Goal: Communication & Community: Participate in discussion

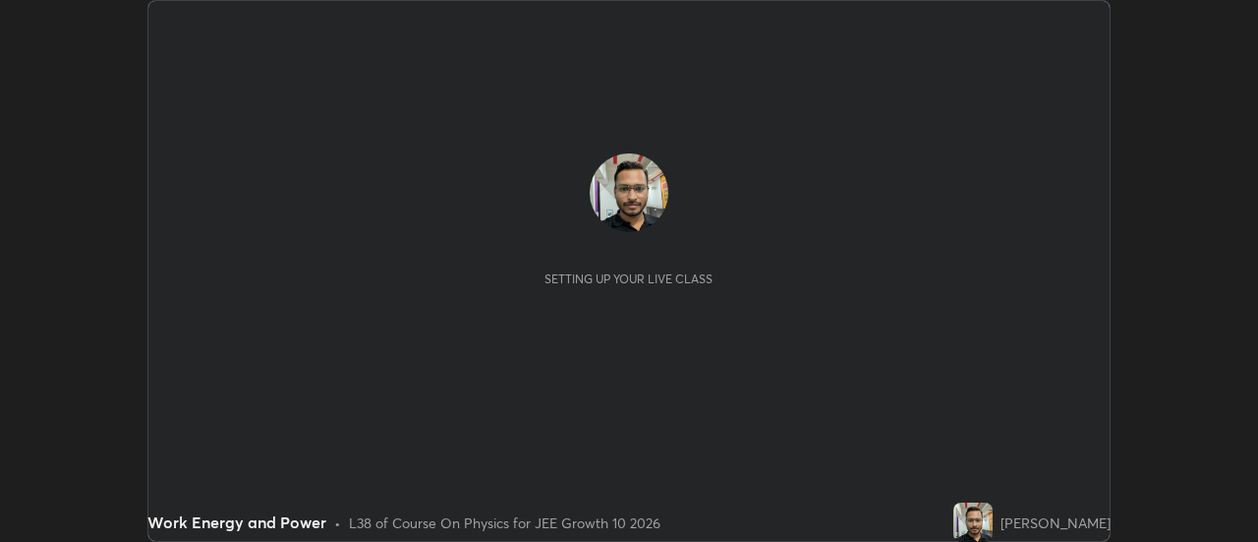
scroll to position [542, 1258]
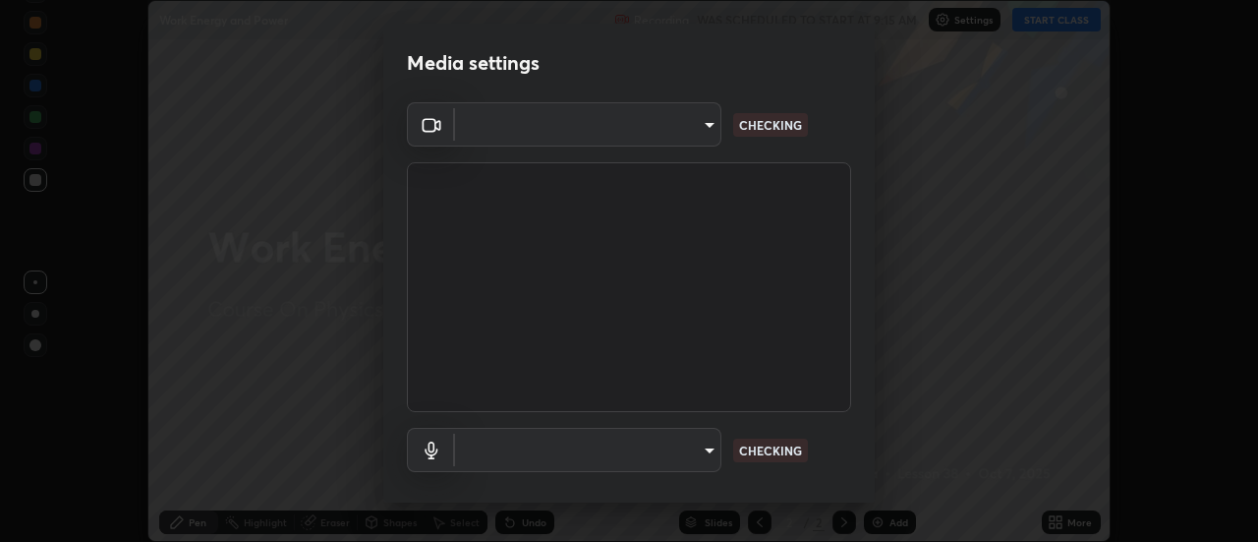
type input "3f428528f3d7ab6ac54735594839c6d4e55042ef2e8cc1e8c5b1a5cc2874ec8a"
type input "communications"
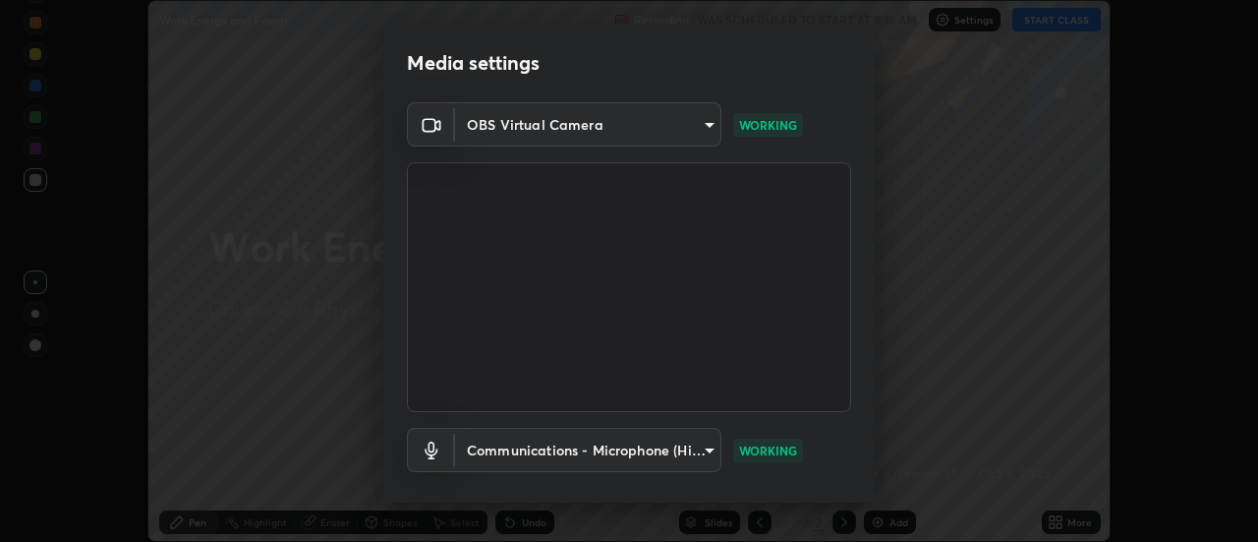
scroll to position [103, 0]
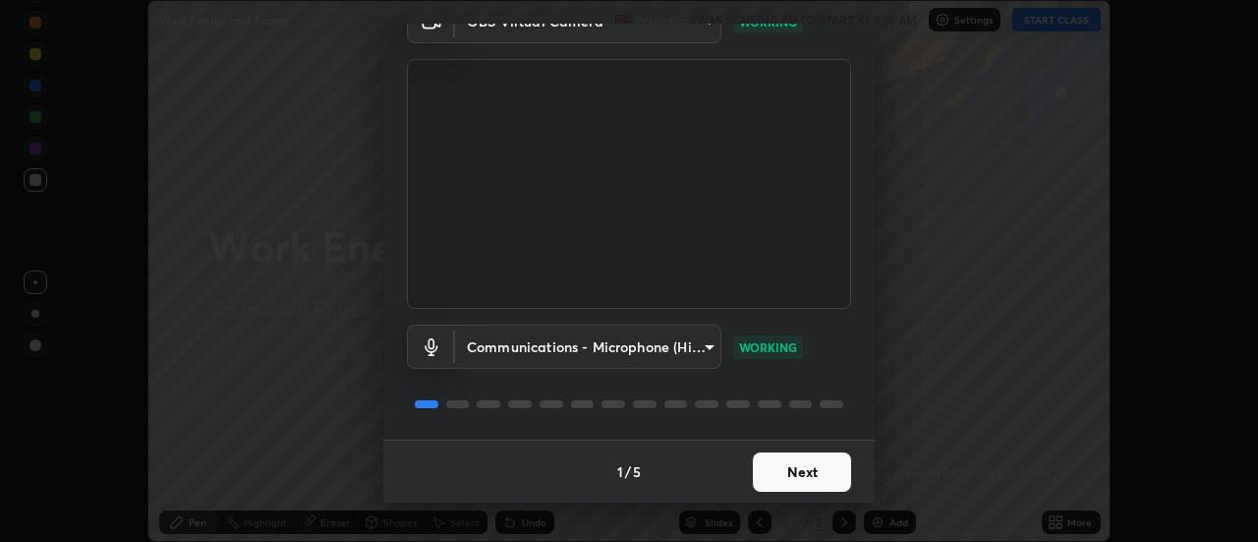
click at [803, 470] on button "Next" at bounding box center [802, 471] width 98 height 39
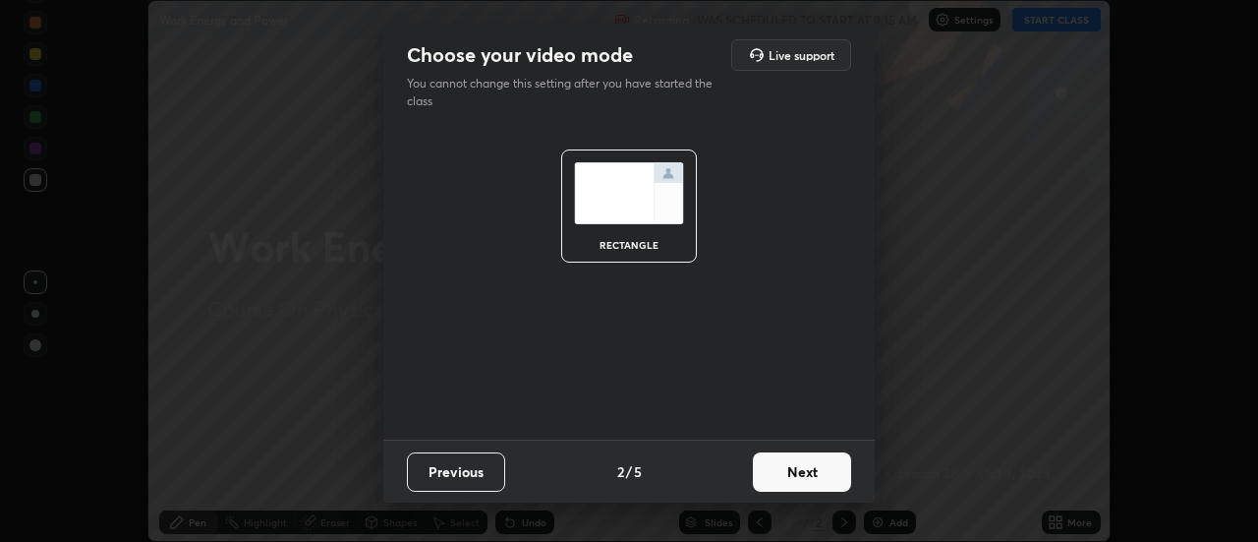
scroll to position [0, 0]
click at [805, 468] on button "Next" at bounding box center [802, 471] width 98 height 39
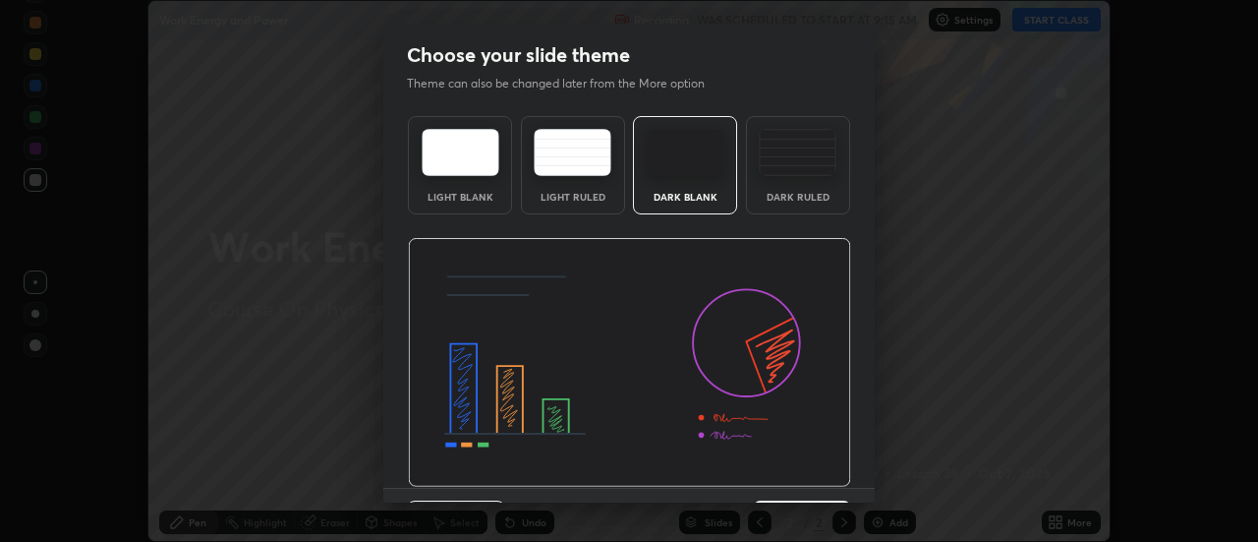
scroll to position [48, 0]
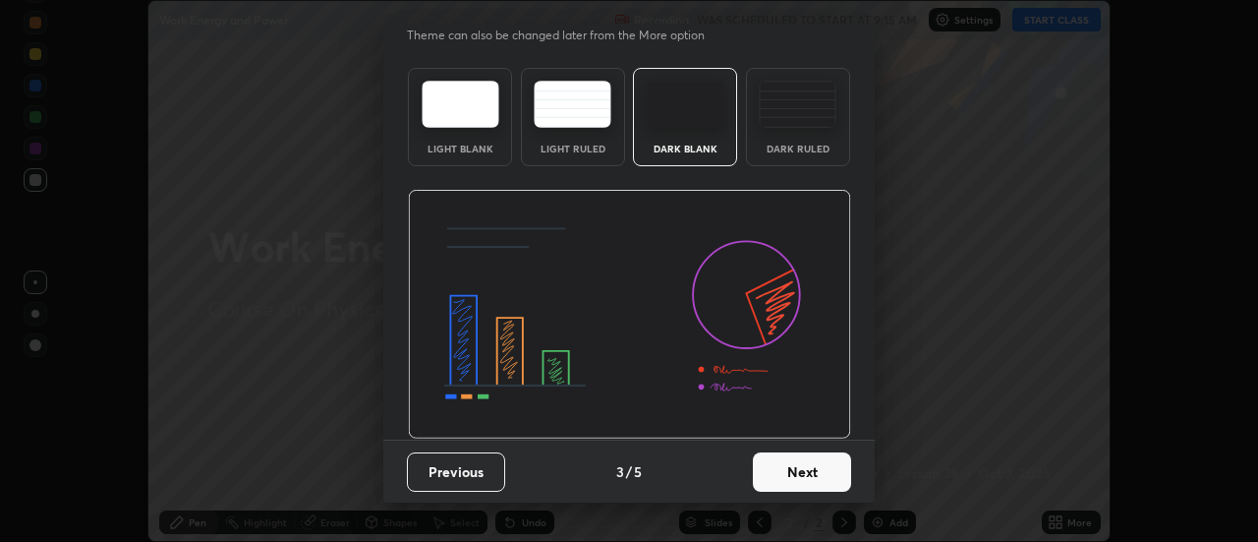
click at [805, 476] on button "Next" at bounding box center [802, 471] width 98 height 39
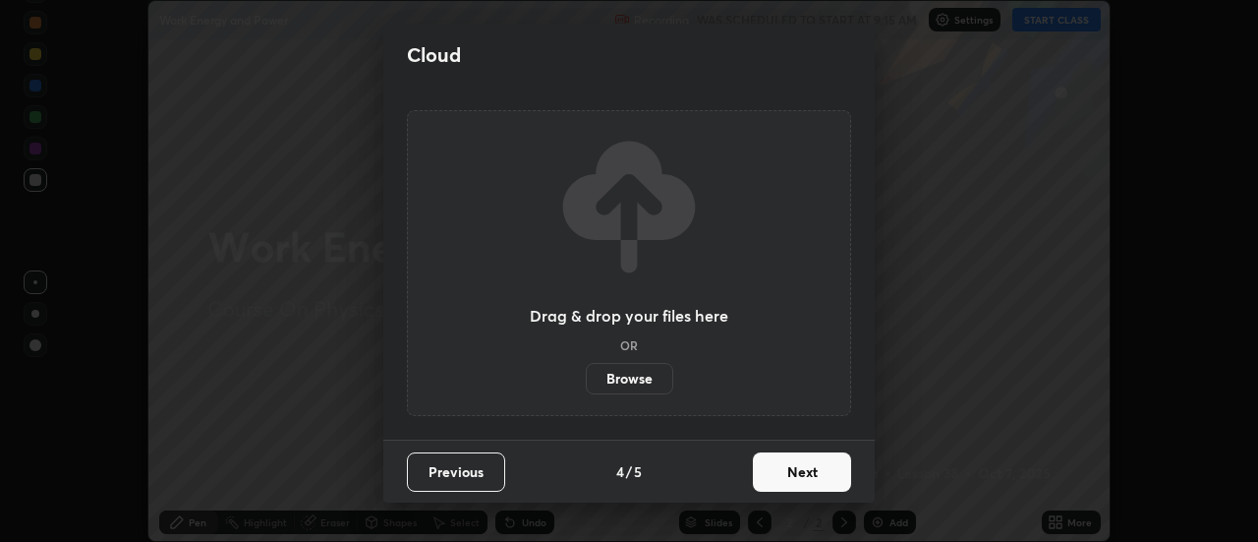
scroll to position [0, 0]
click at [803, 471] on button "Next" at bounding box center [802, 471] width 98 height 39
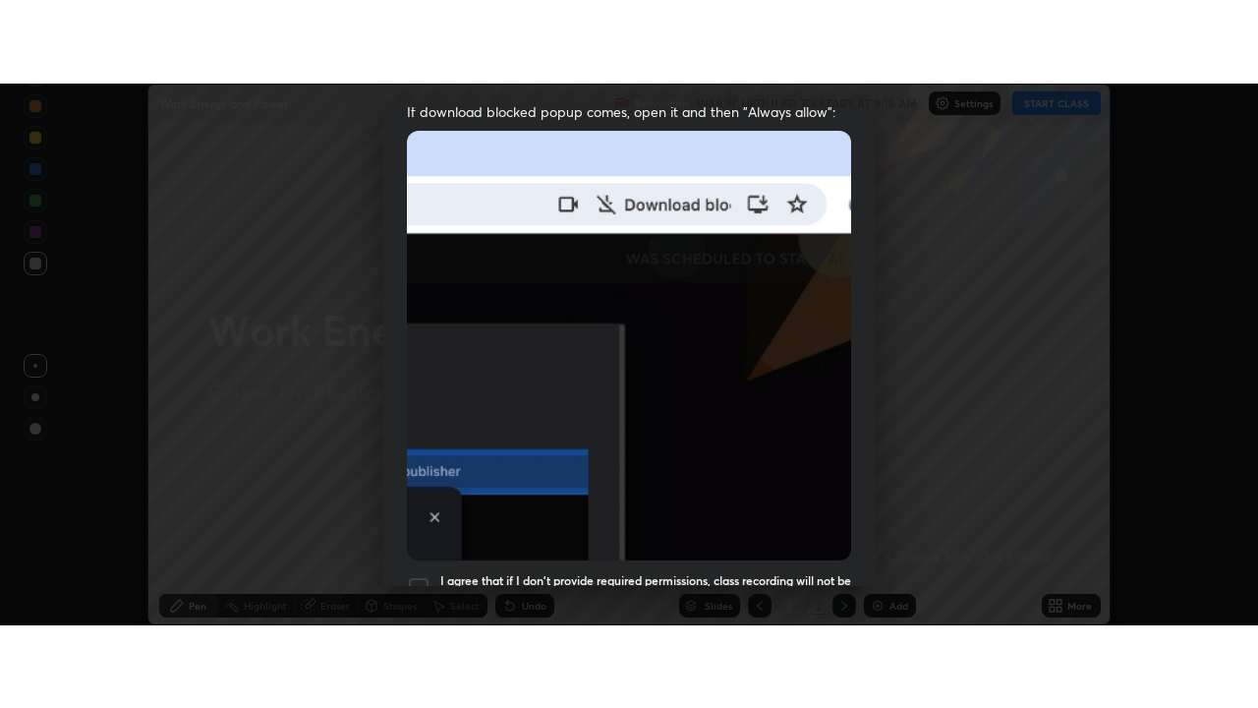
scroll to position [504, 0]
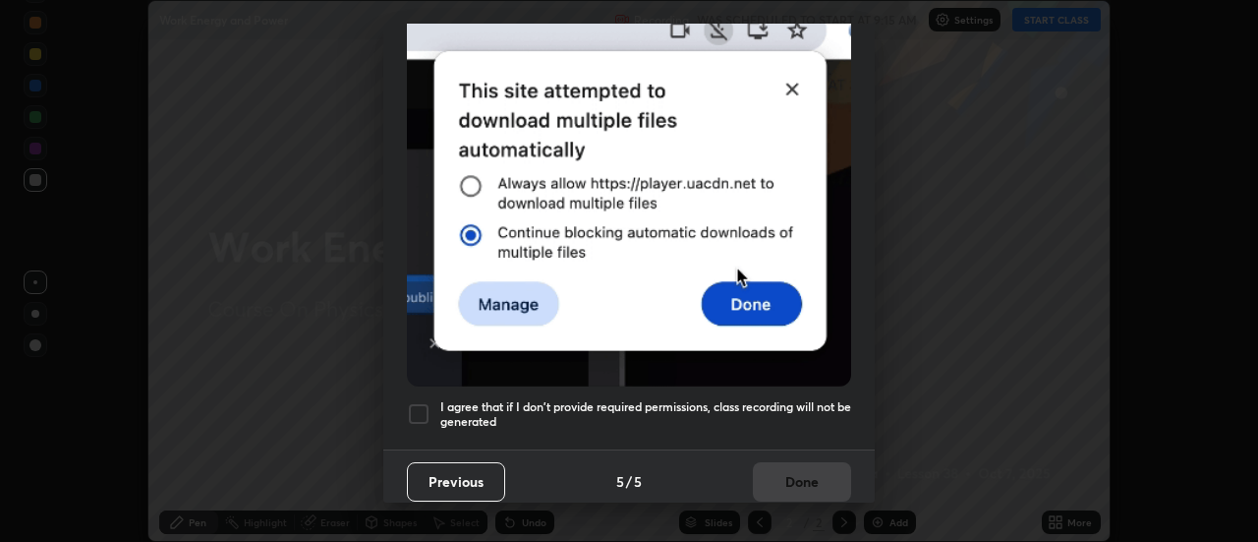
click at [413, 404] on div at bounding box center [419, 414] width 24 height 24
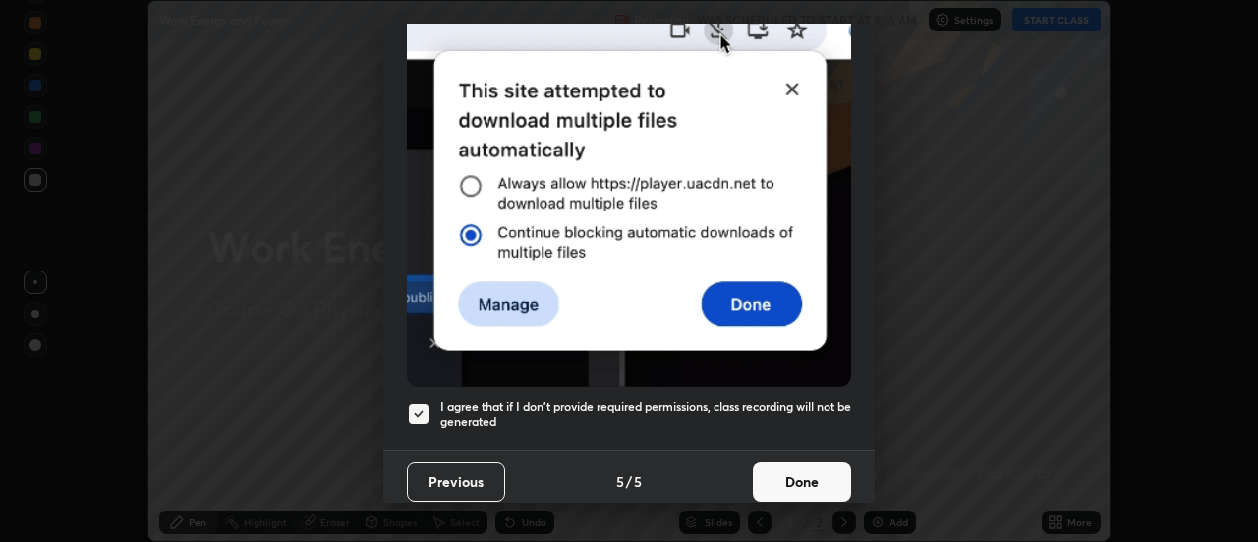
click at [805, 467] on button "Done" at bounding box center [802, 481] width 98 height 39
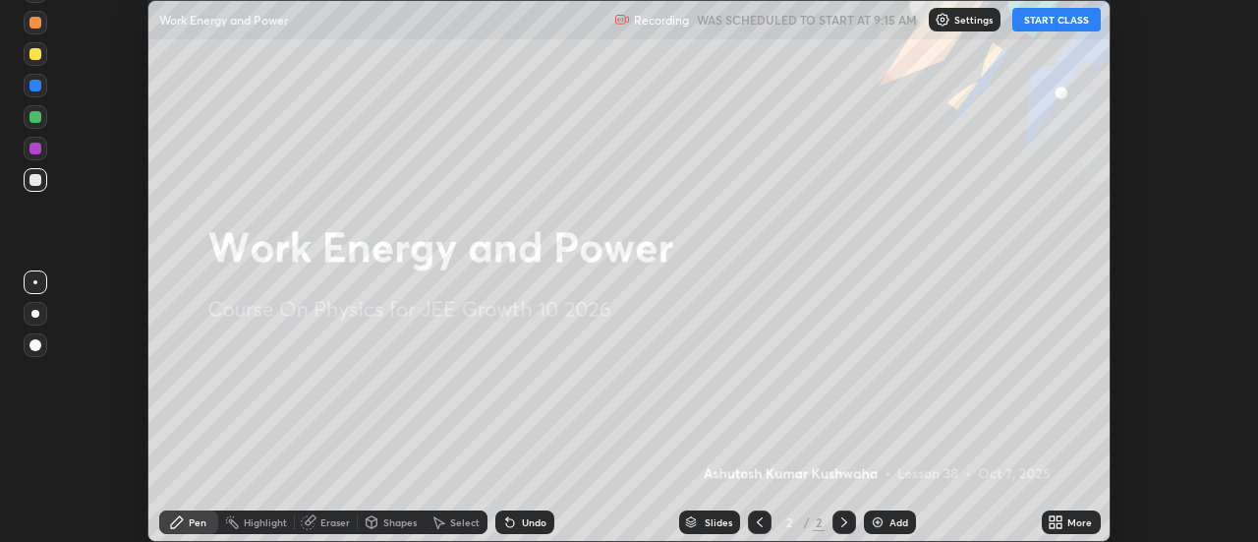
click at [1064, 518] on icon at bounding box center [1056, 522] width 16 height 16
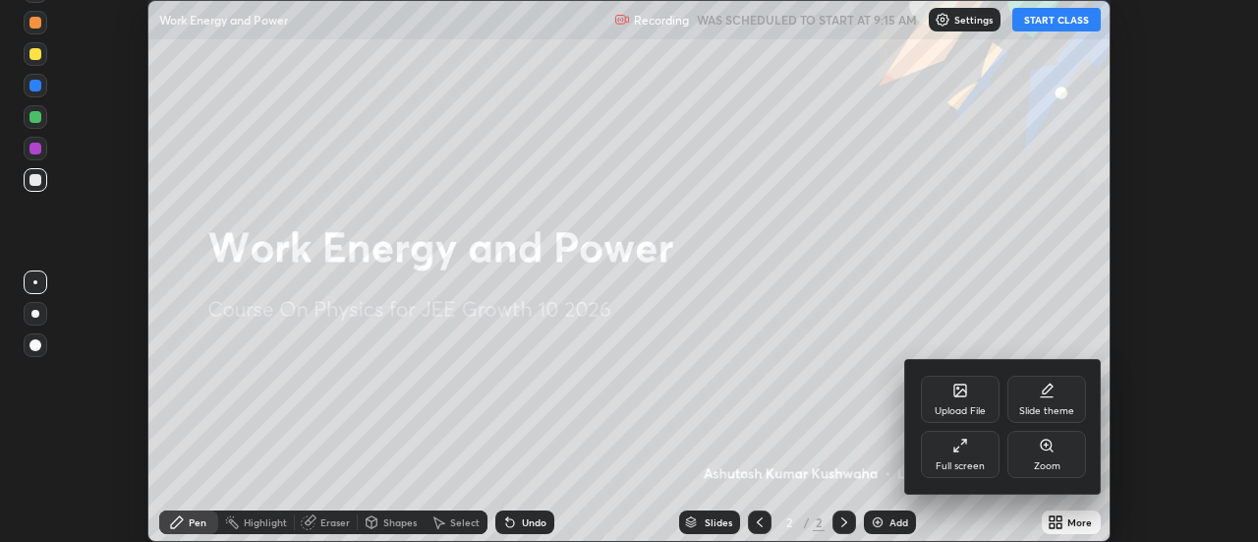
click at [967, 450] on icon at bounding box center [961, 446] width 16 height 16
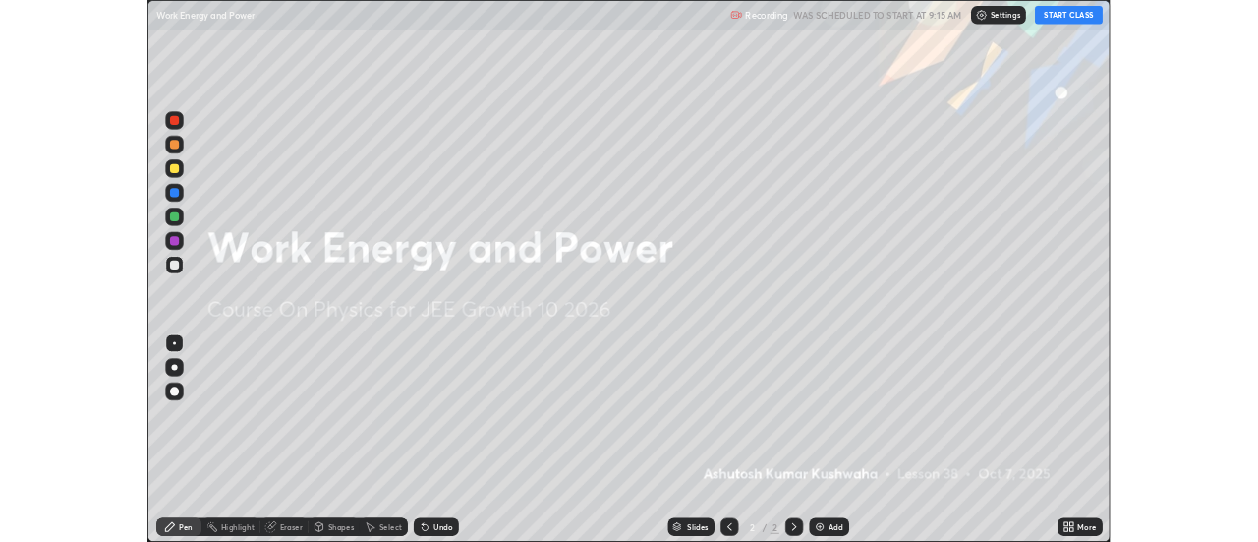
scroll to position [708, 1258]
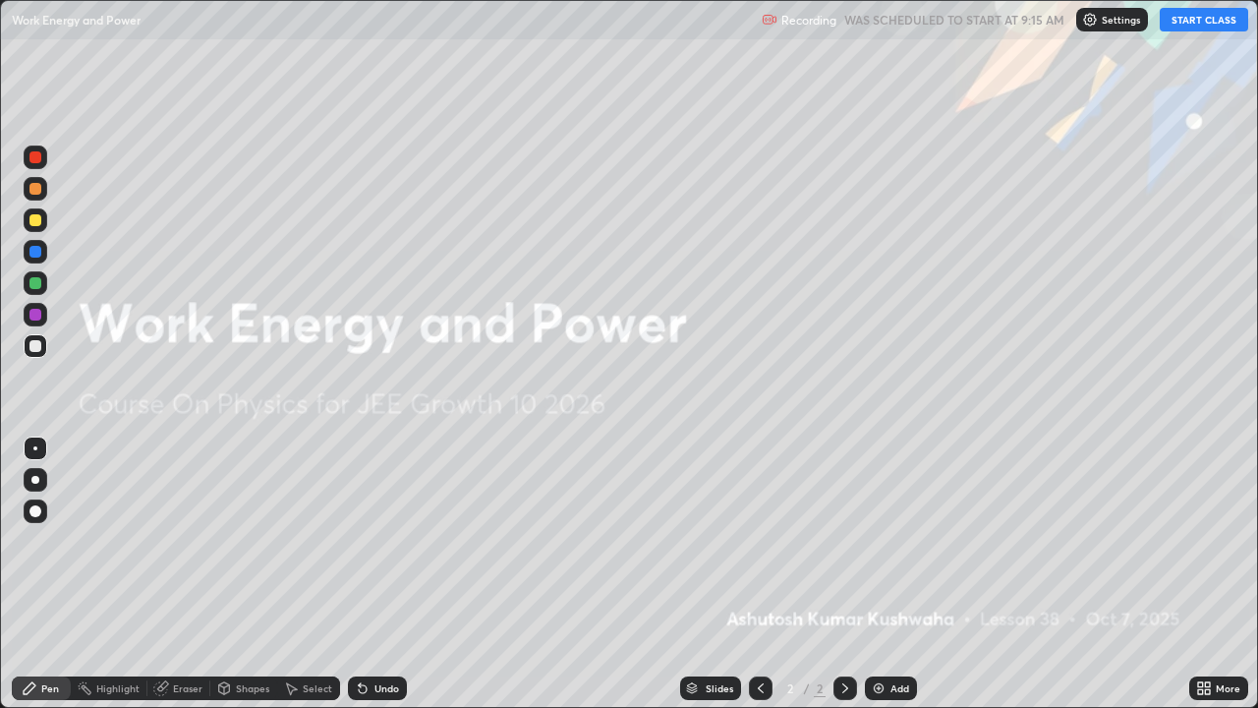
click at [1215, 23] on button "START CLASS" at bounding box center [1204, 20] width 88 height 24
click at [879, 541] on img at bounding box center [879, 688] width 16 height 16
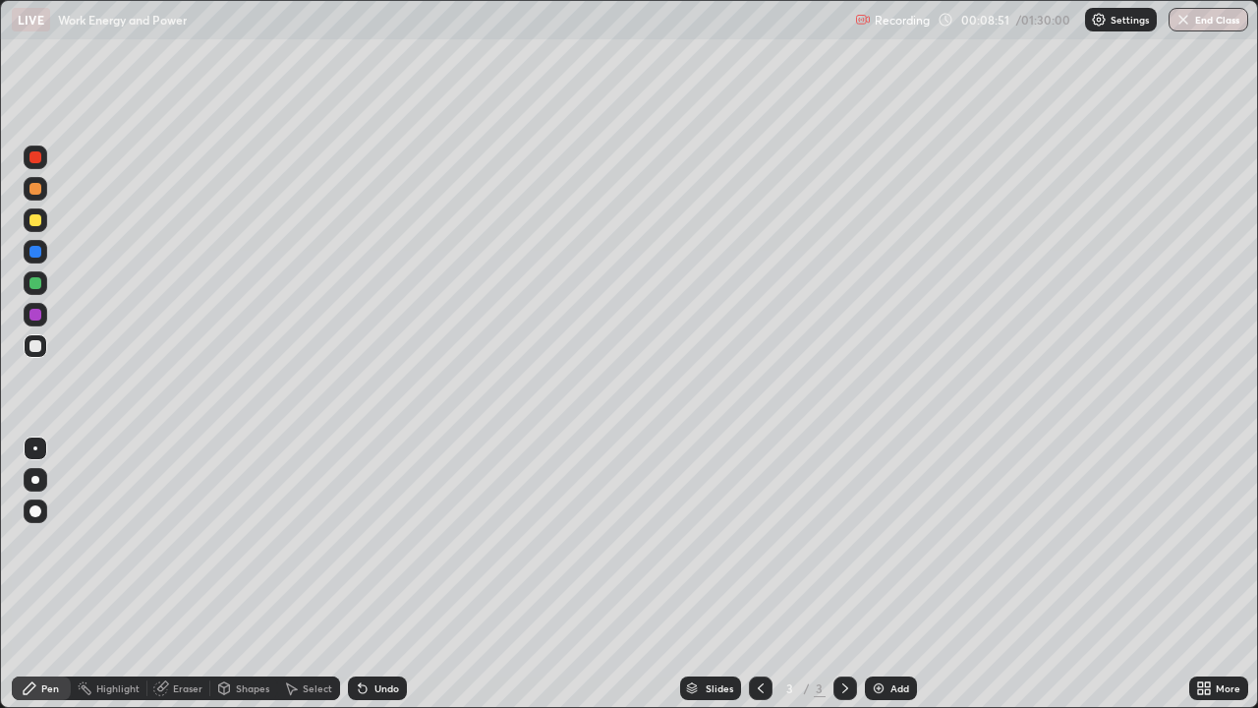
click at [35, 482] on div at bounding box center [35, 480] width 8 height 8
click at [34, 218] on div at bounding box center [35, 220] width 12 height 12
click at [1202, 541] on icon at bounding box center [1200, 684] width 5 height 5
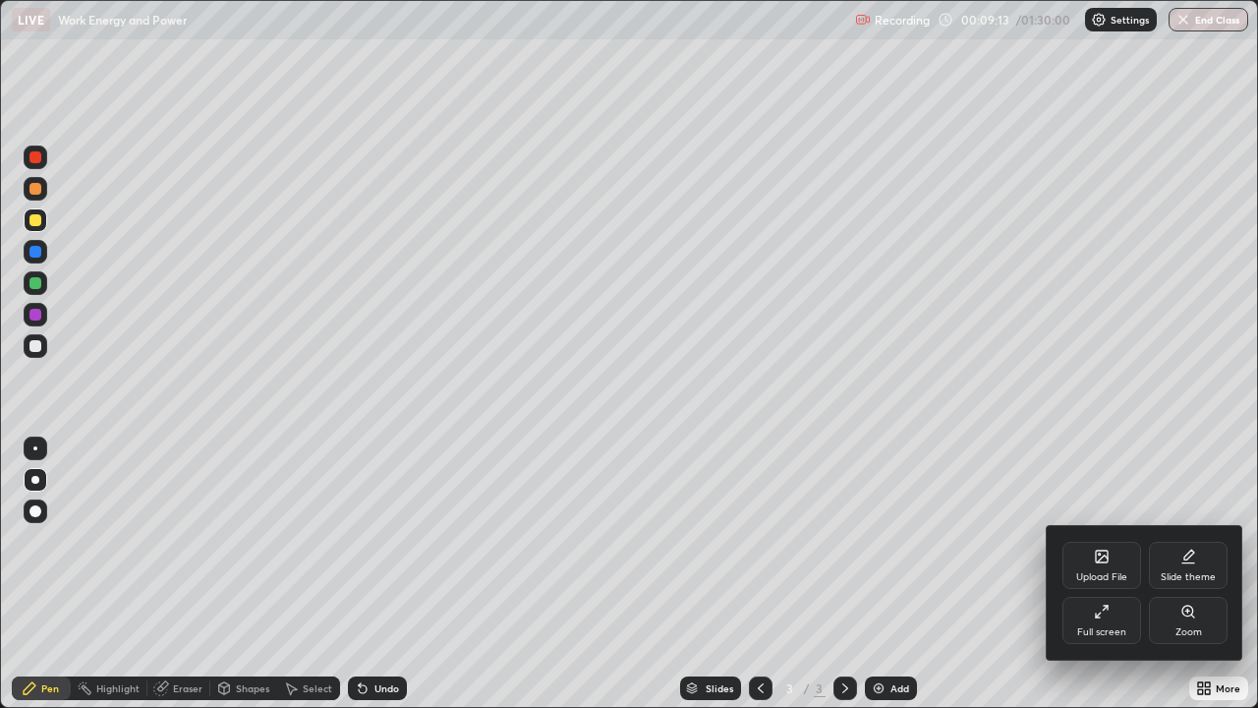
click at [1101, 541] on div "Full screen" at bounding box center [1102, 620] width 79 height 47
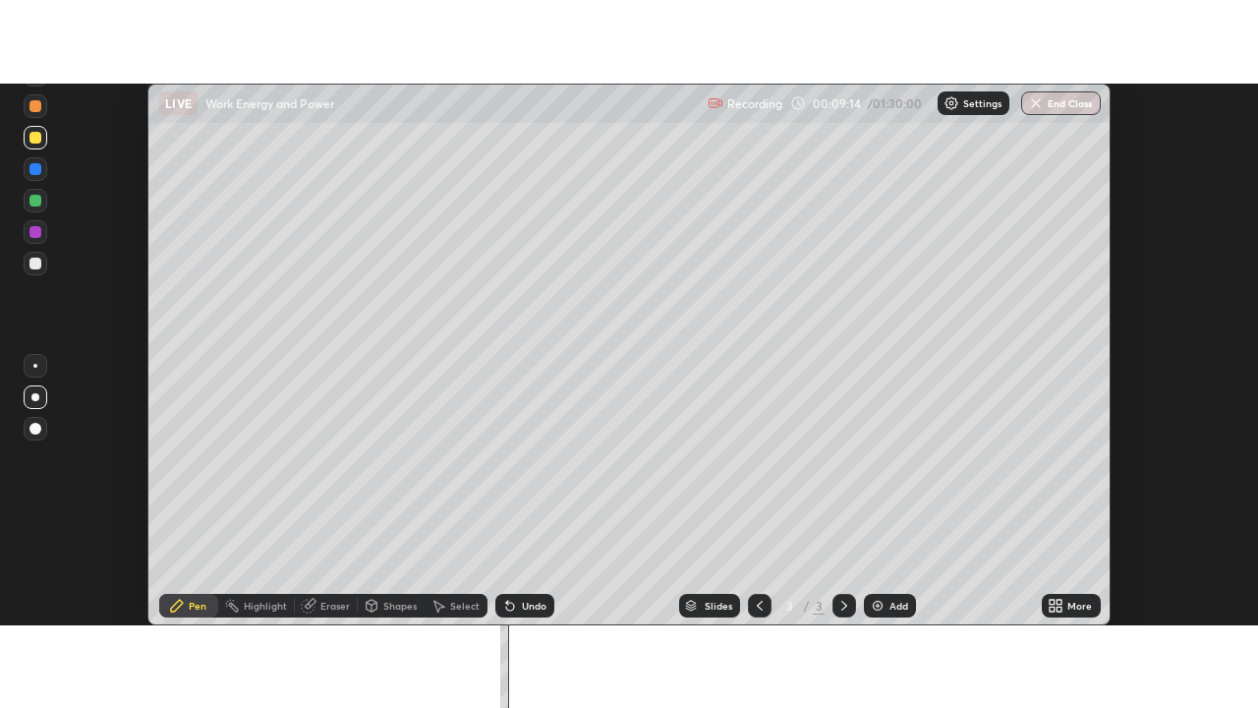
scroll to position [97775, 97058]
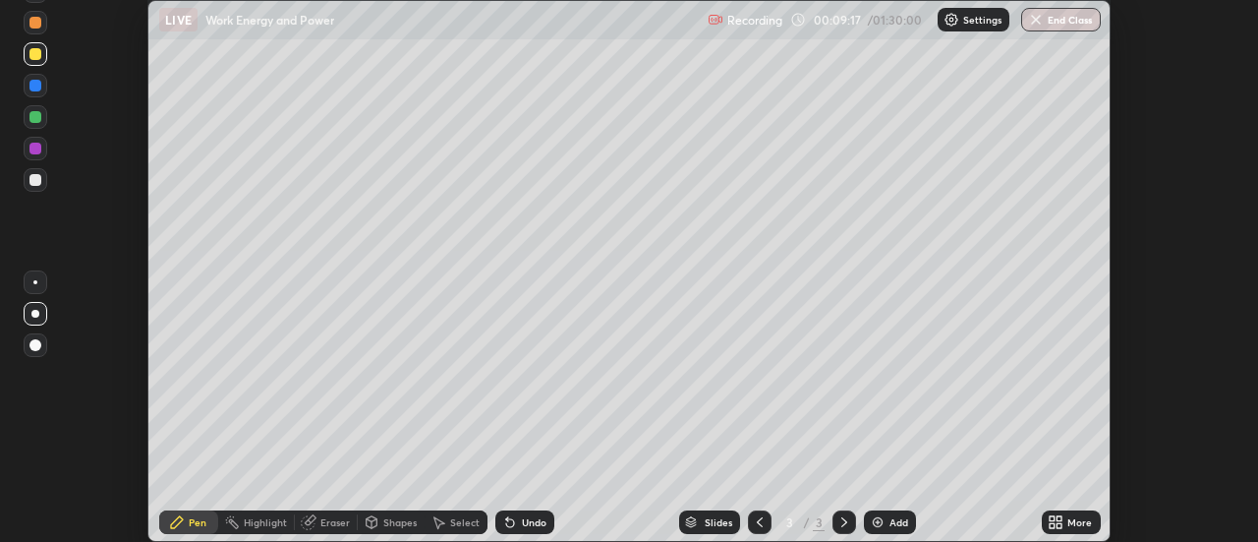
click at [1066, 519] on div "More" at bounding box center [1071, 522] width 59 height 24
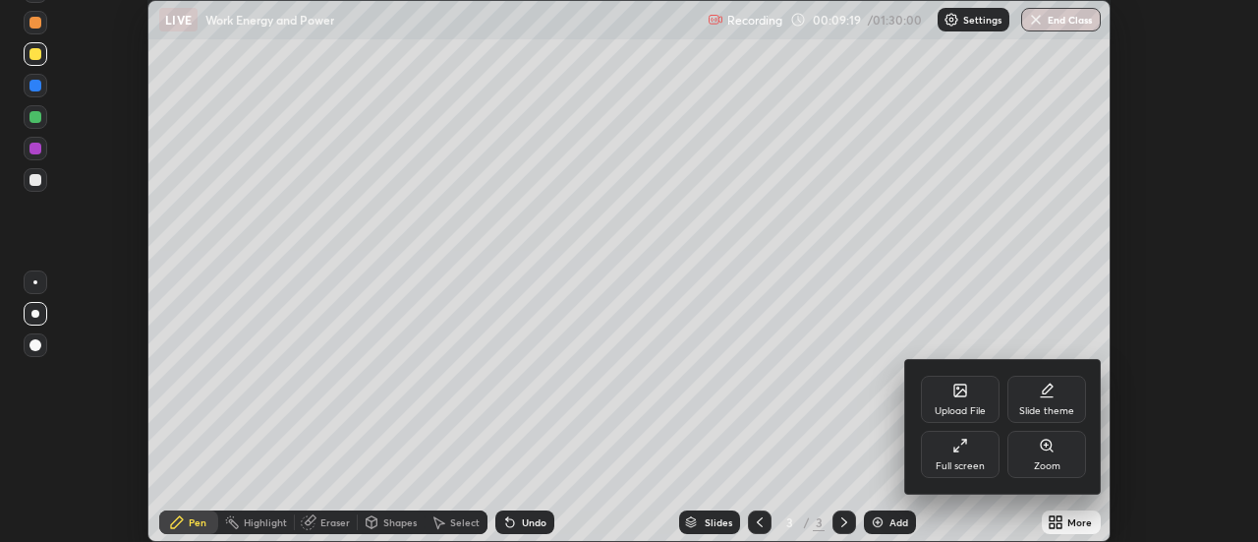
click at [963, 448] on icon at bounding box center [961, 446] width 16 height 16
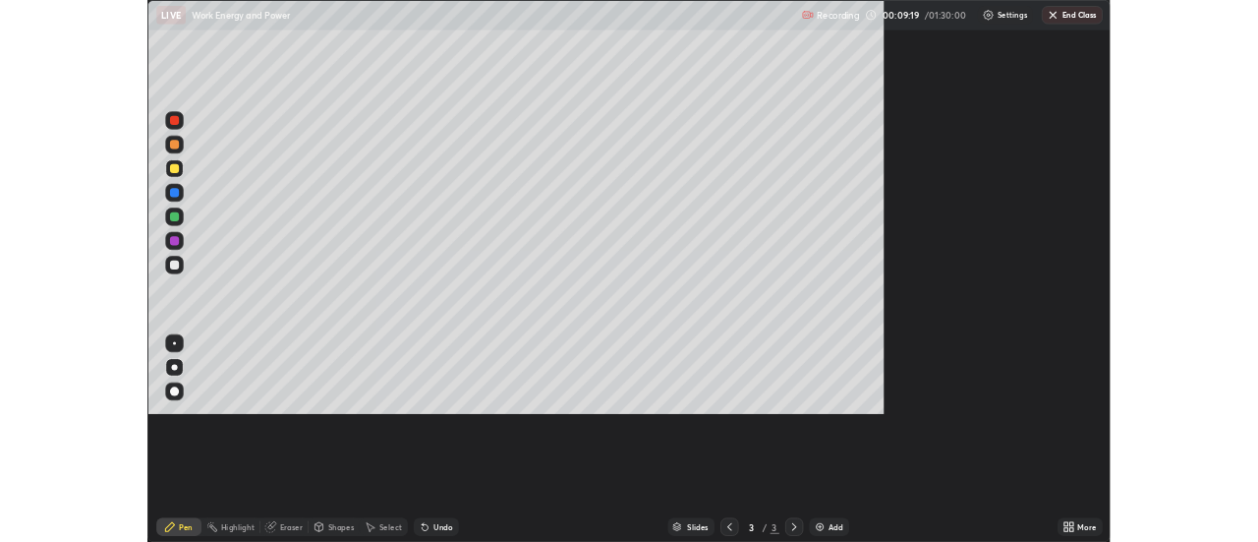
scroll to position [708, 1258]
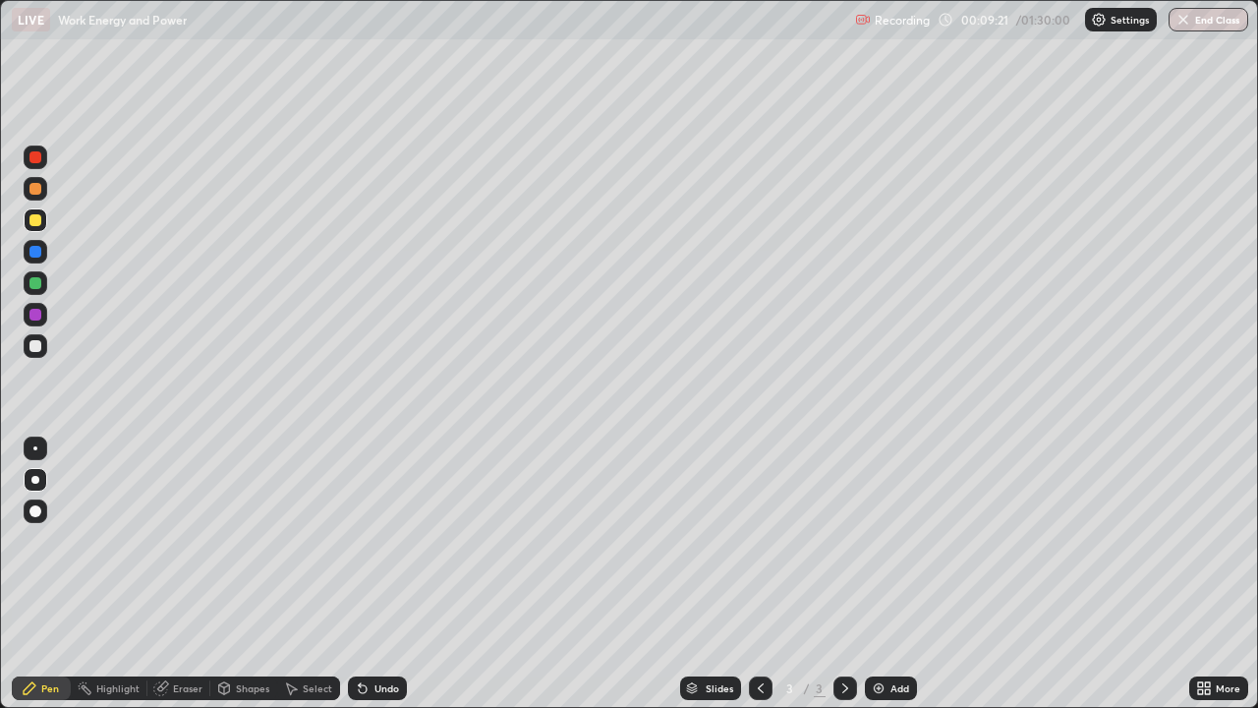
click at [35, 448] on div at bounding box center [35, 448] width 4 height 4
click at [35, 346] on div at bounding box center [35, 346] width 12 height 12
click at [32, 190] on div at bounding box center [35, 189] width 12 height 12
click at [39, 223] on div at bounding box center [35, 220] width 12 height 12
click at [35, 347] on div at bounding box center [35, 346] width 12 height 12
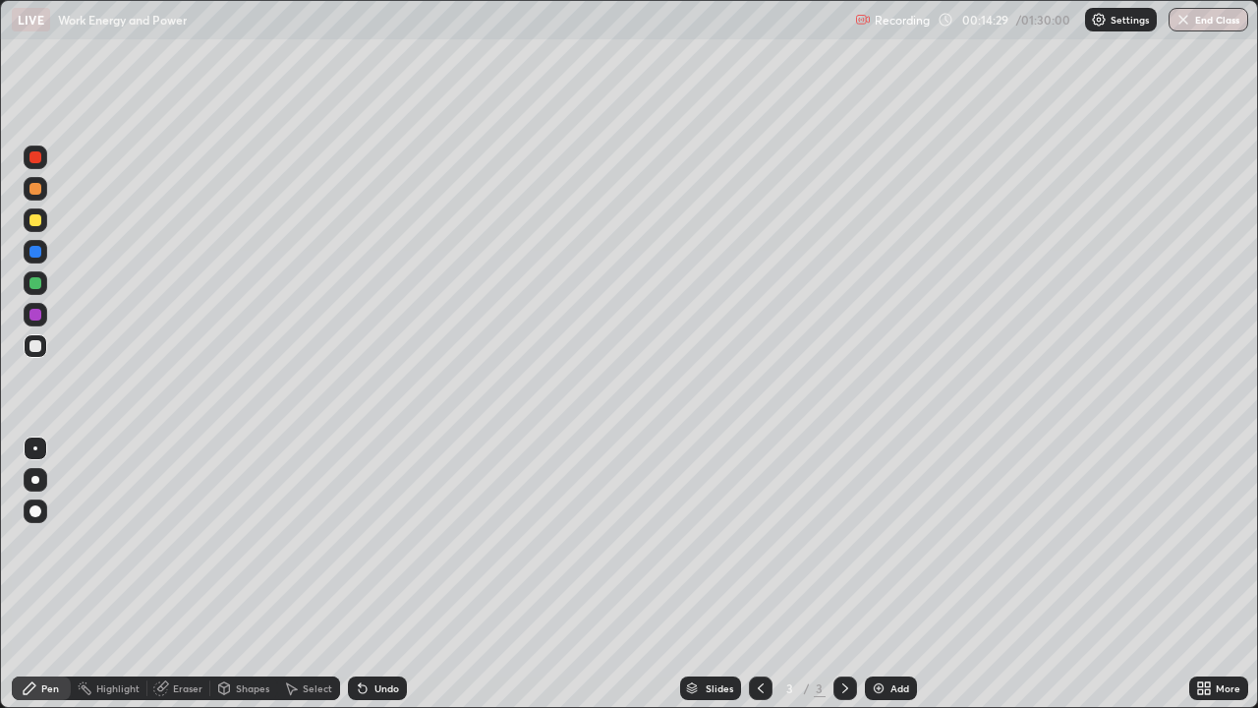
click at [33, 188] on div at bounding box center [35, 189] width 12 height 12
click at [33, 344] on div at bounding box center [35, 346] width 12 height 12
click at [37, 218] on div at bounding box center [35, 220] width 12 height 12
click at [35, 344] on div at bounding box center [35, 346] width 12 height 12
click at [33, 192] on div at bounding box center [35, 189] width 12 height 12
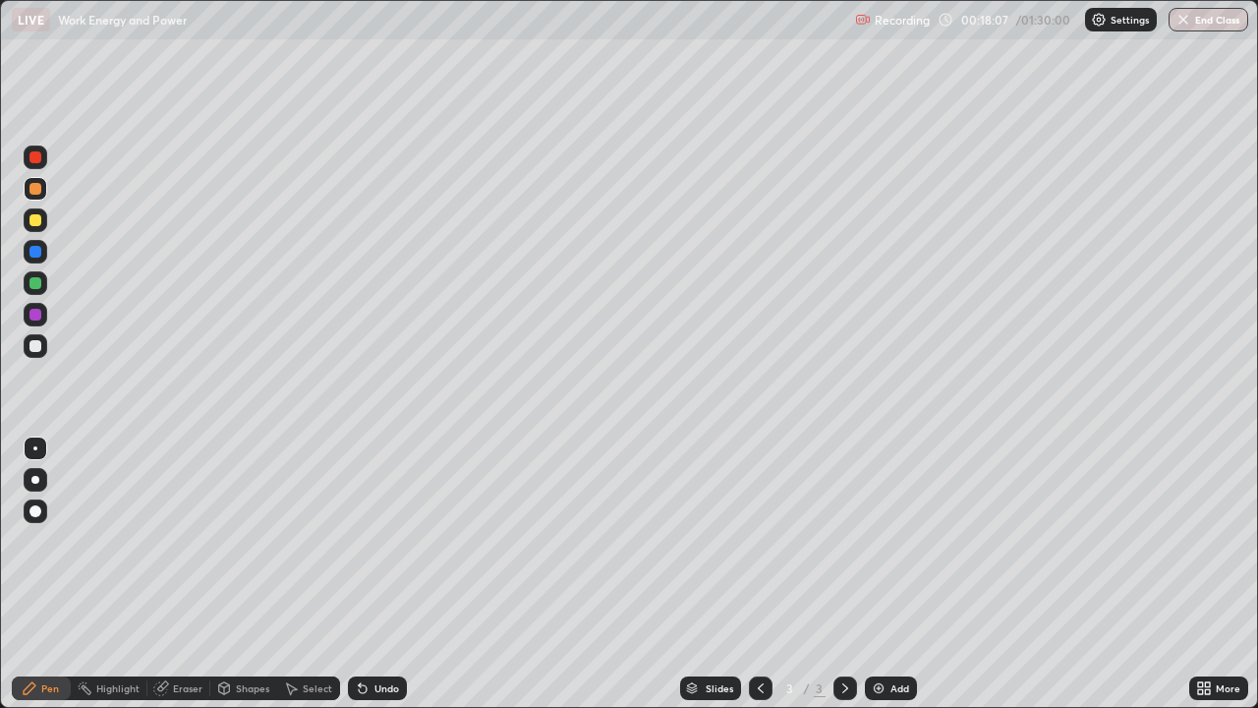
click at [40, 345] on div at bounding box center [35, 346] width 12 height 12
click at [35, 189] on div at bounding box center [35, 189] width 12 height 12
click at [38, 344] on div at bounding box center [35, 346] width 12 height 12
click at [877, 541] on img at bounding box center [879, 688] width 16 height 16
click at [37, 220] on div at bounding box center [35, 220] width 12 height 12
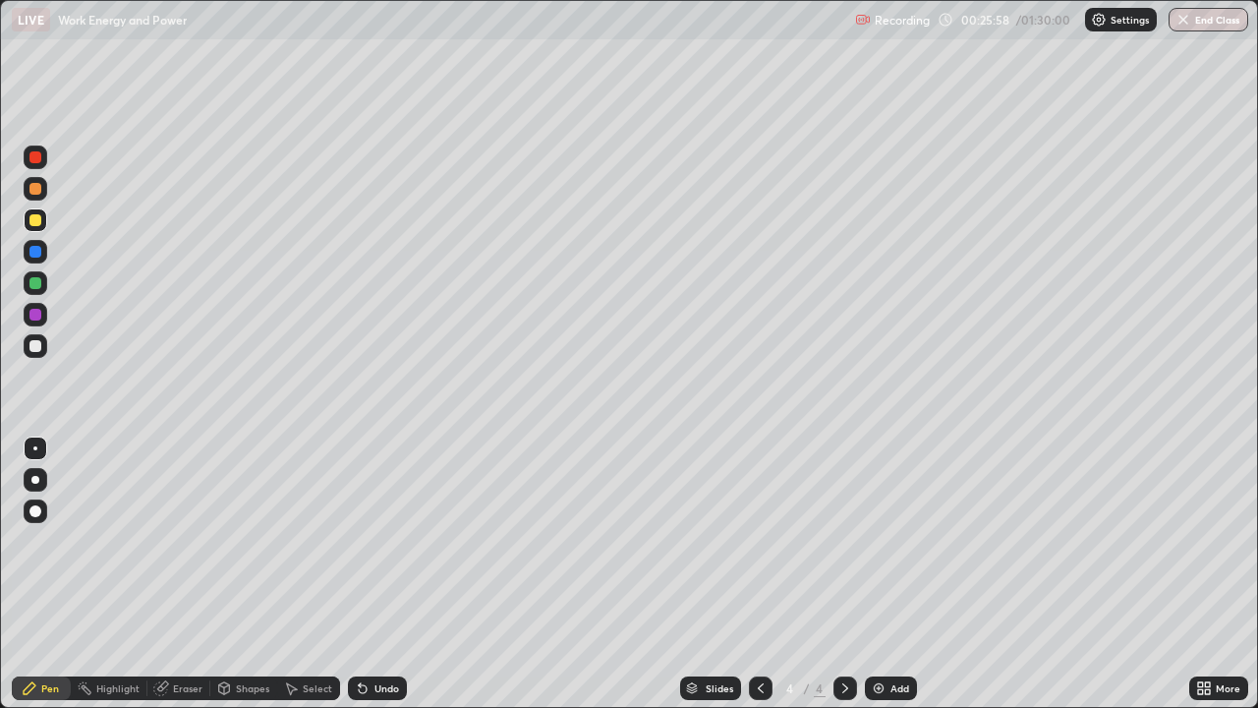
click at [1204, 541] on icon at bounding box center [1205, 688] width 16 height 16
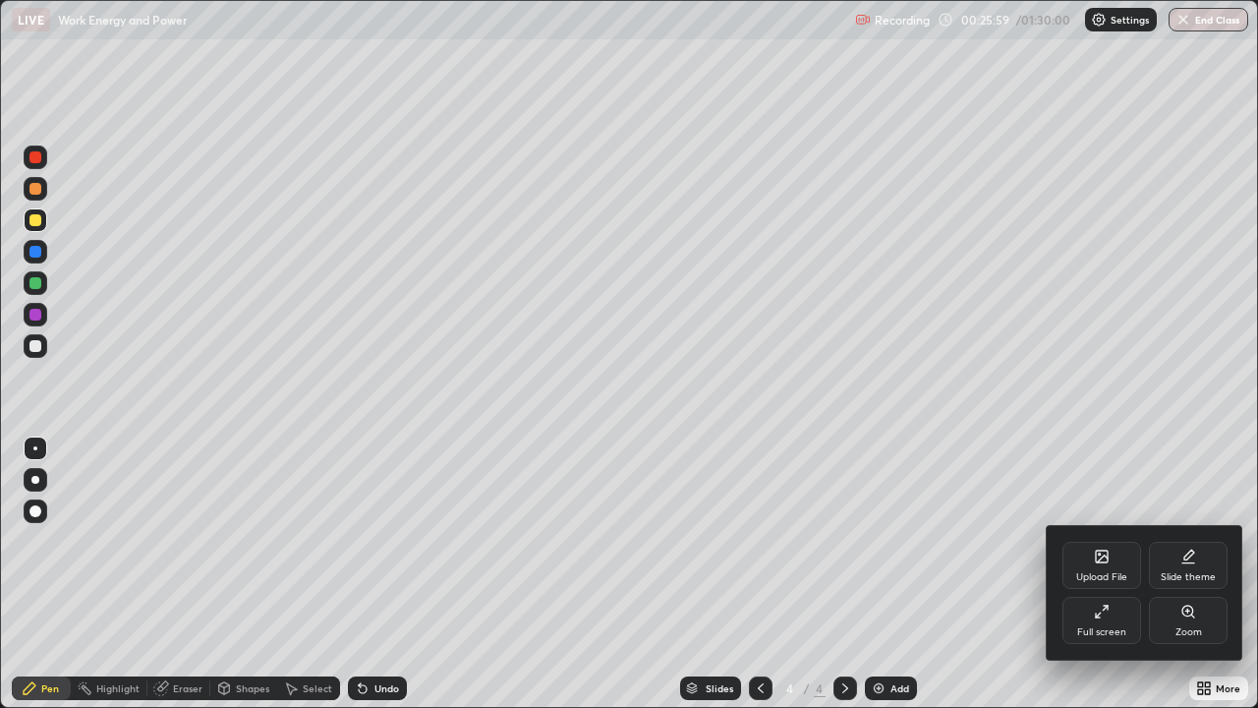
click at [1099, 541] on icon at bounding box center [1098, 615] width 4 height 4
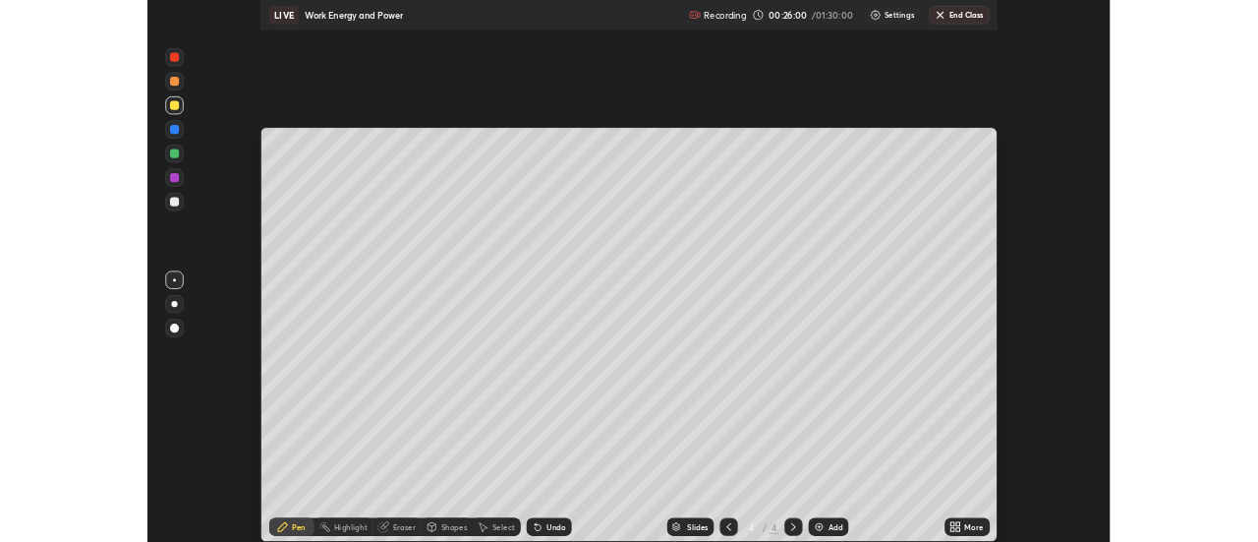
scroll to position [97775, 97058]
